Goal: Task Accomplishment & Management: Complete application form

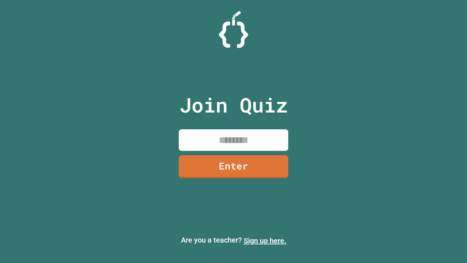
click at [265, 241] on link "Sign up here." at bounding box center [265, 240] width 43 height 9
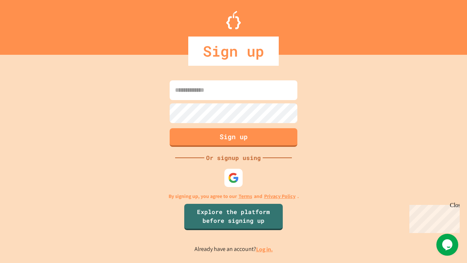
click at [265, 249] on link "Log in." at bounding box center [264, 249] width 17 height 8
